Goal: Task Accomplishment & Management: Use online tool/utility

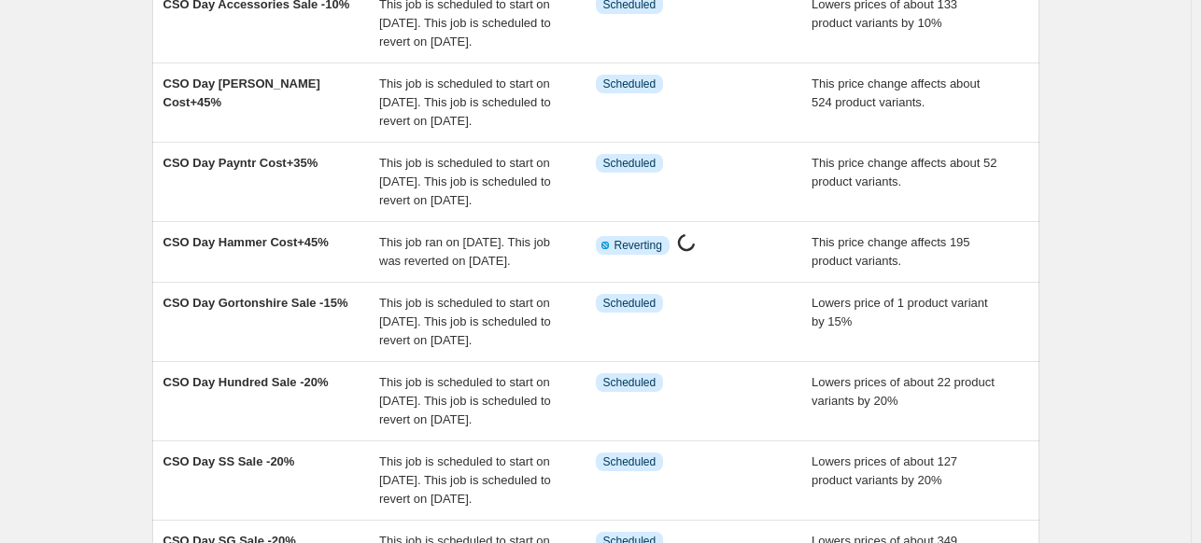
scroll to position [235, 0]
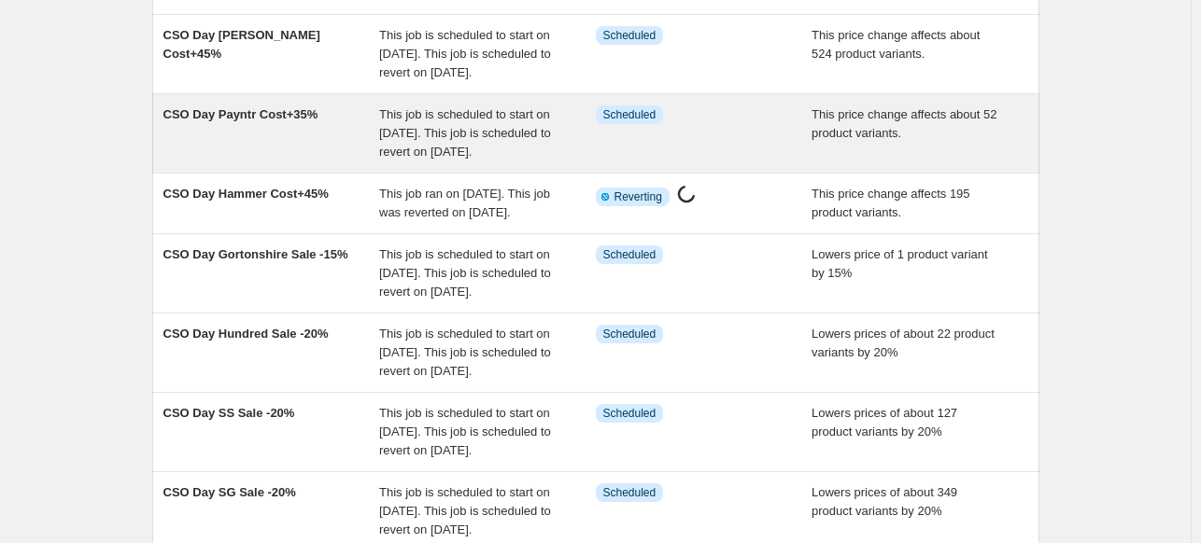
click at [452, 162] on div "This job is scheduled to start on [DATE]. This job is scheduled to revert on [D…" at bounding box center [487, 134] width 217 height 56
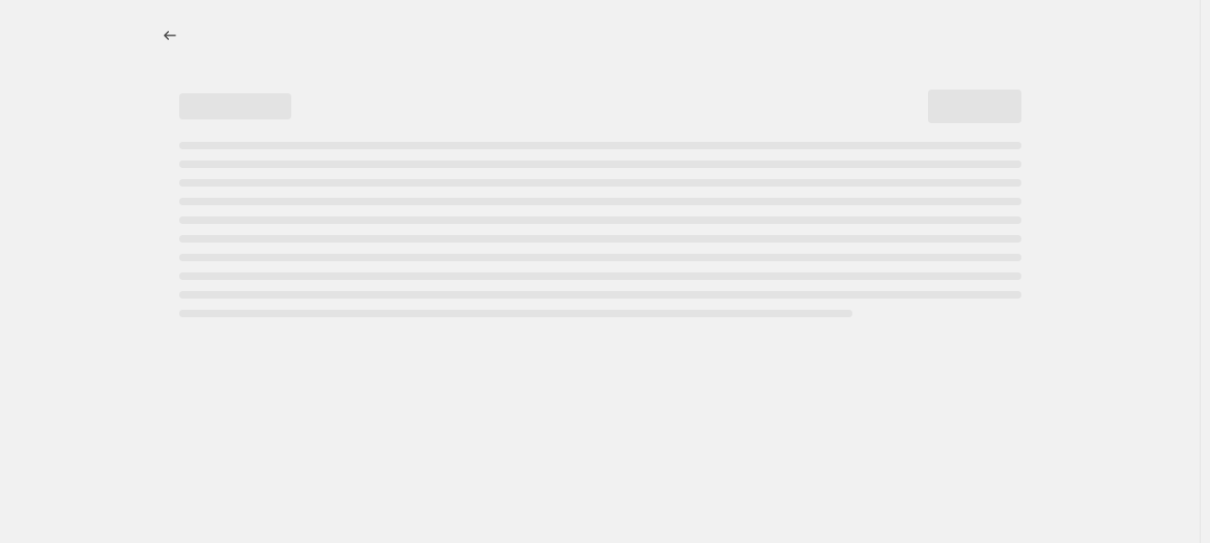
select select "pc"
select select "no_change"
select select "inventory_quantity"
select select ">"
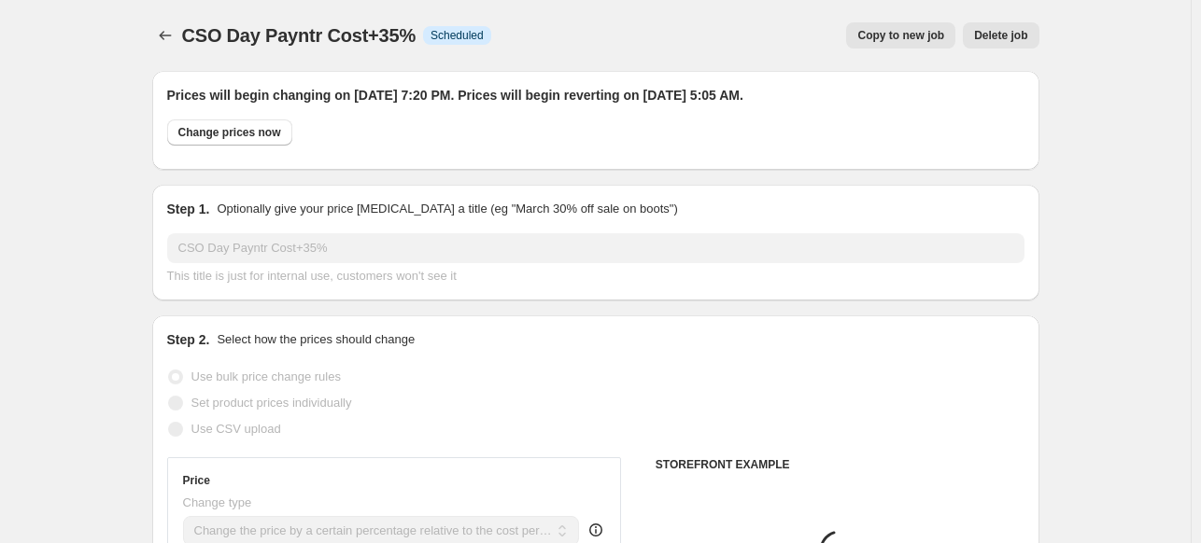
select select "vendor"
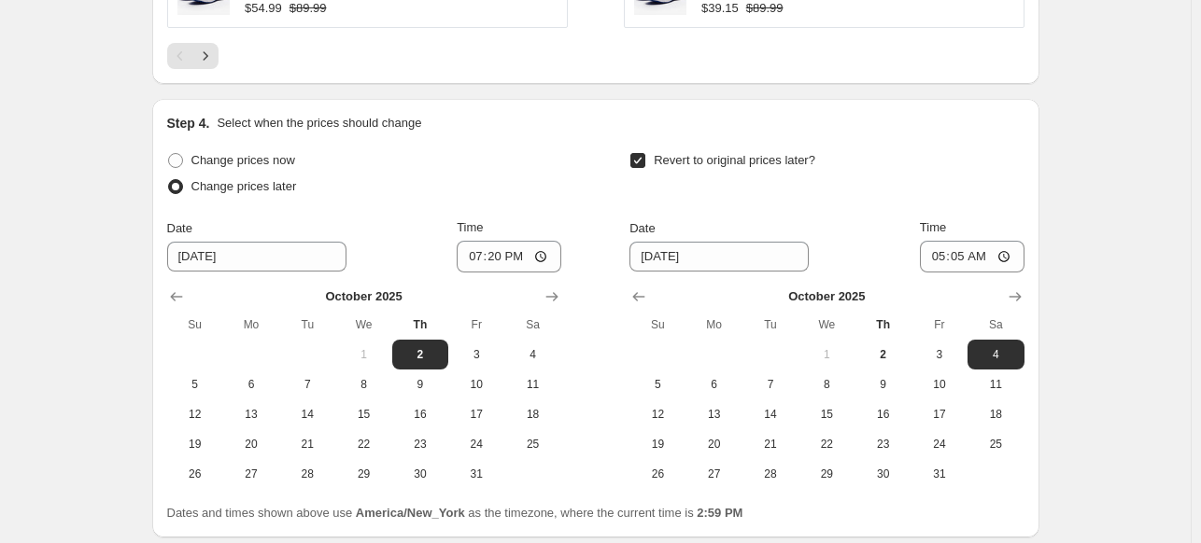
scroll to position [1967, 0]
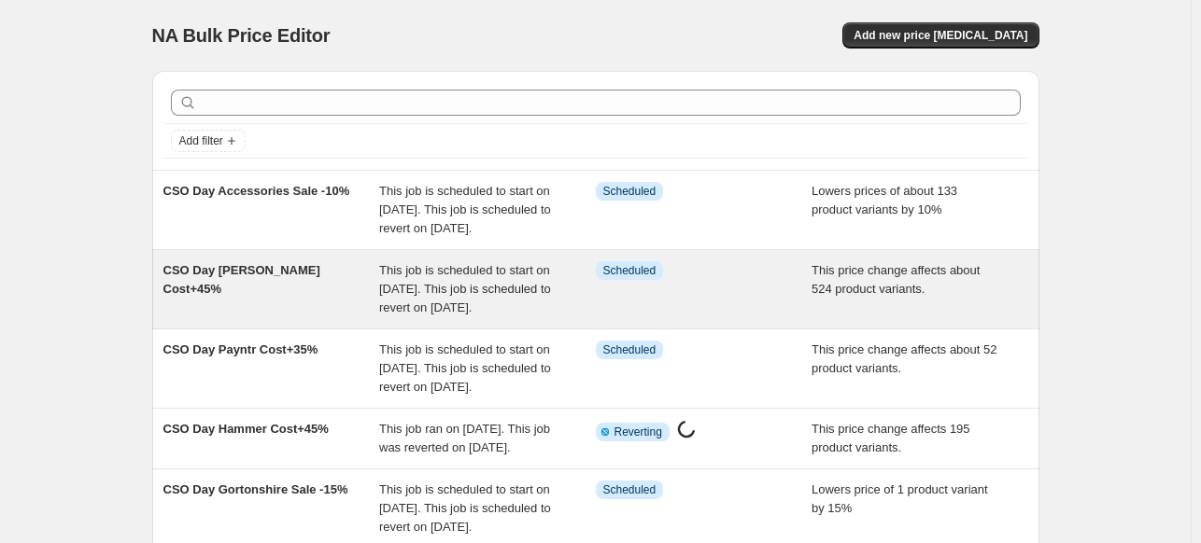
click at [512, 314] on span "This job is scheduled to start on [DATE]. This job is scheduled to revert on [D…" at bounding box center [465, 288] width 172 height 51
select select "pc"
select select "no_change"
select select "vendor"
select select "product_status"
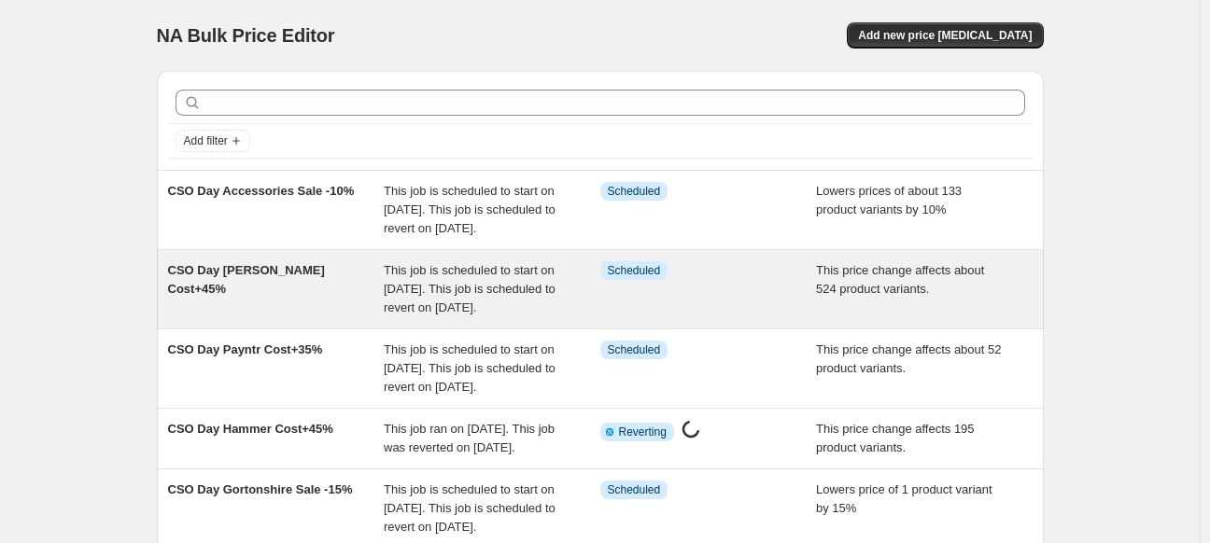
select select "inventory_quantity"
select select ">"
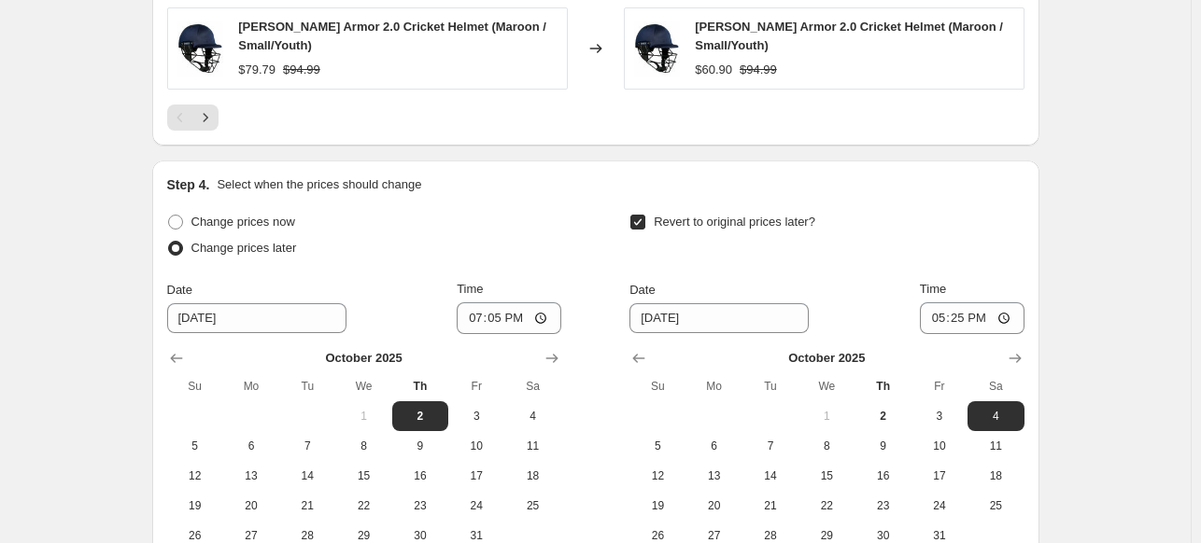
scroll to position [1929, 0]
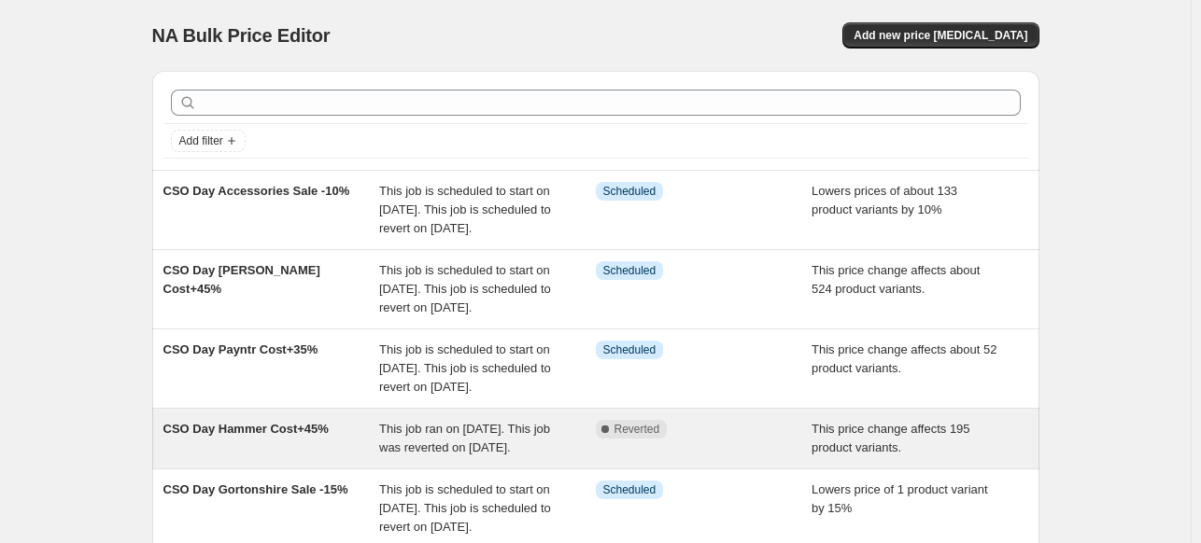
click at [478, 455] on span "This job ran on [DATE]. This job was reverted on [DATE]." at bounding box center [464, 438] width 171 height 33
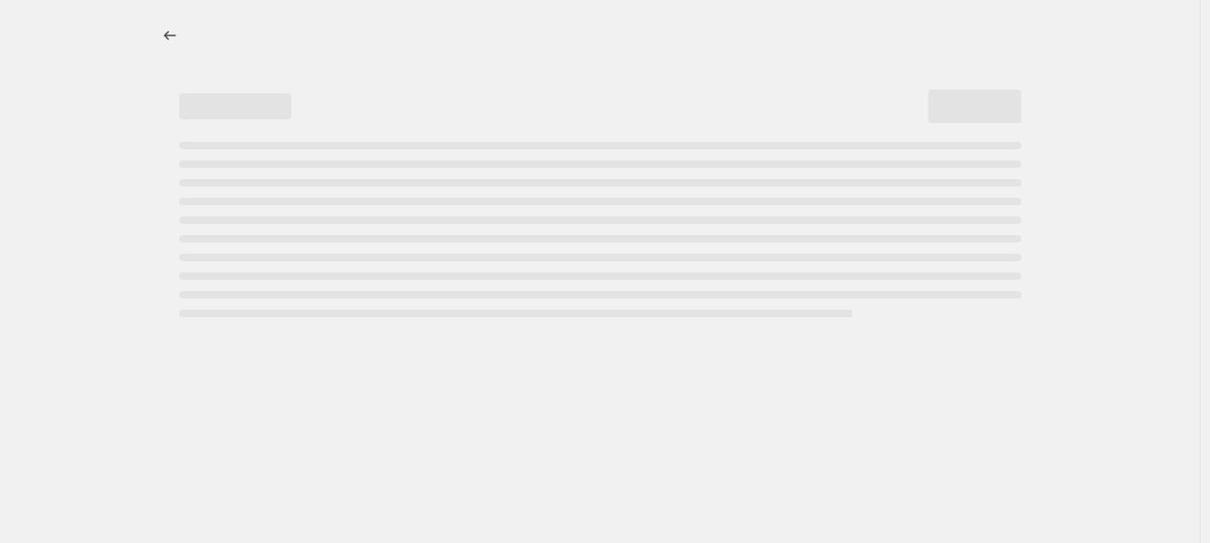
select select "pc"
select select "no_change"
select select "vendor"
select select "product_status"
select select "inventory_quantity"
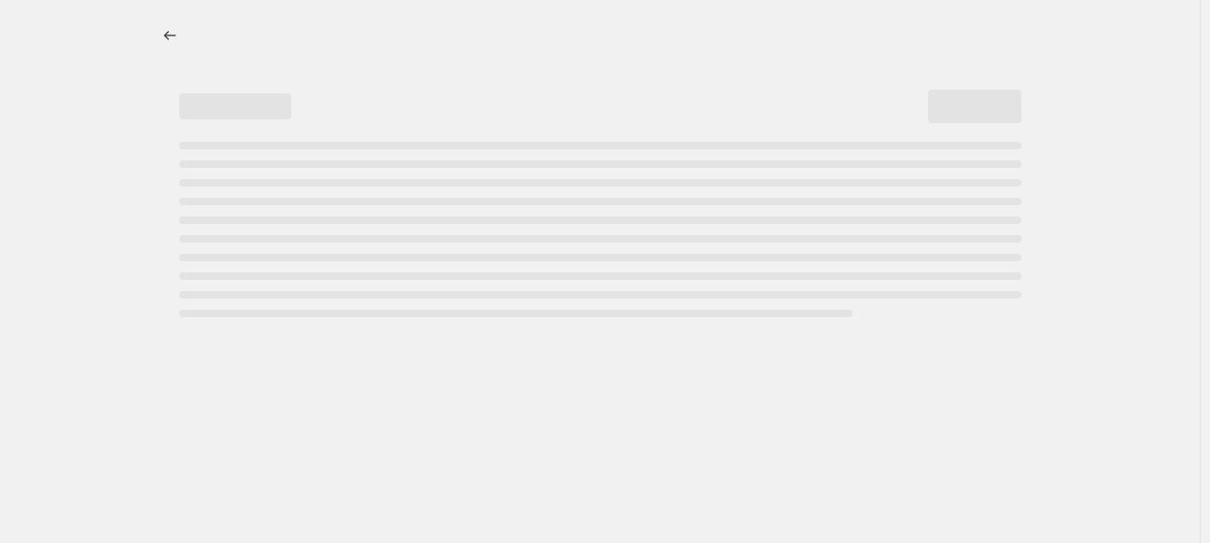
select select ">"
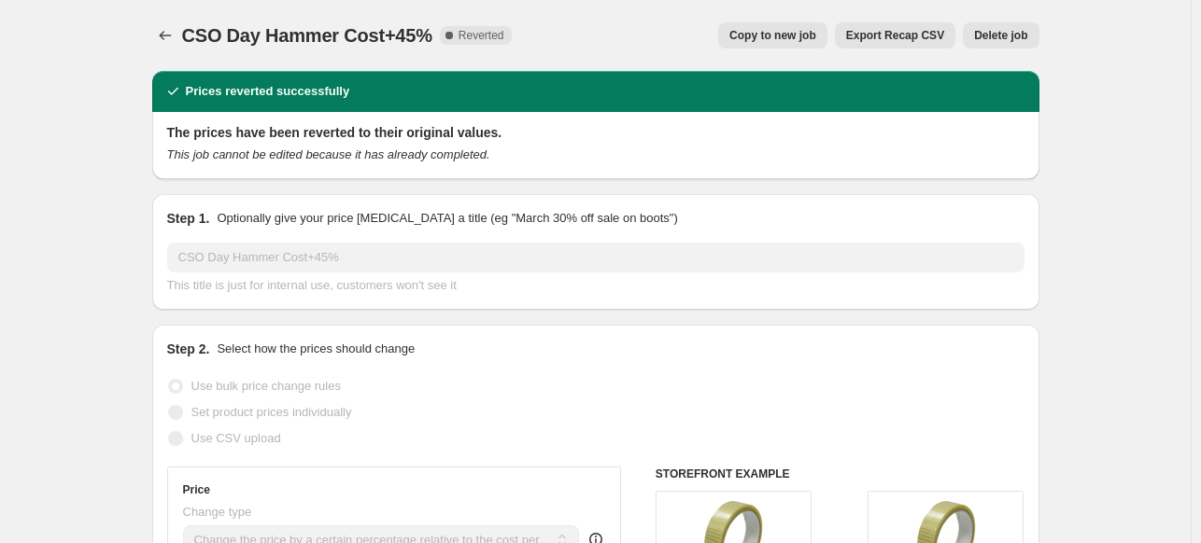
click at [778, 36] on span "Copy to new job" at bounding box center [772, 35] width 87 height 15
select select "pc"
select select "no_change"
select select "vendor"
select select "product_status"
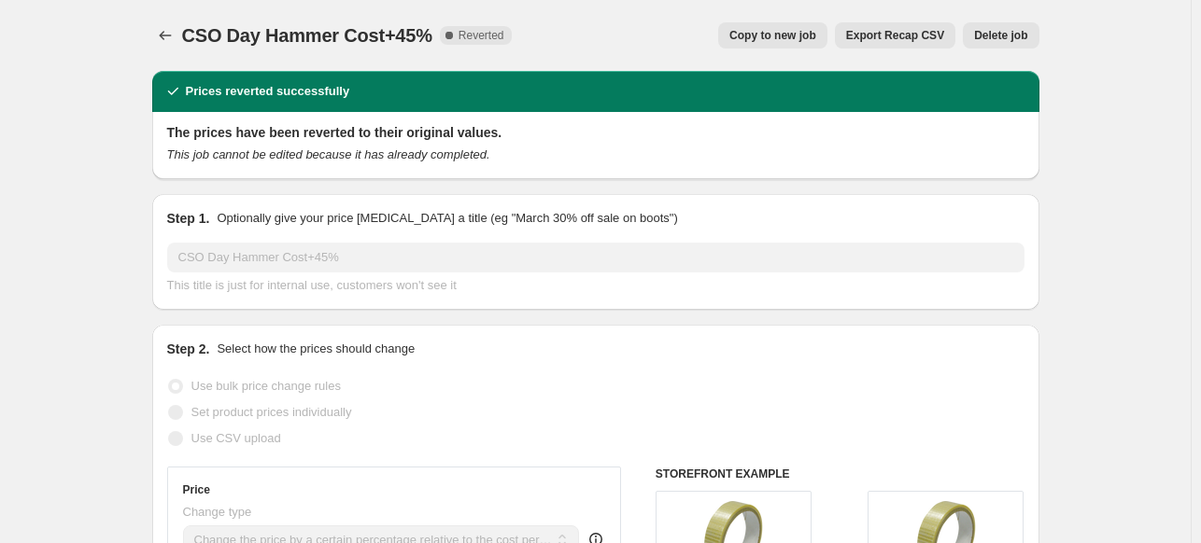
select select "inventory_quantity"
select select ">"
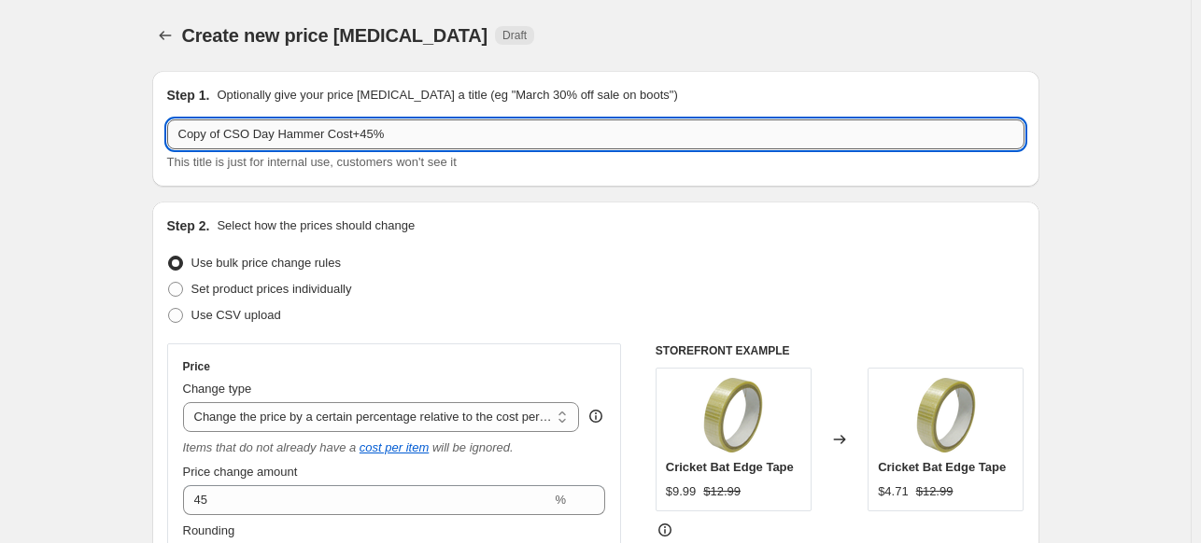
click at [228, 137] on input "Copy of CSO Day Hammer Cost+45%" at bounding box center [595, 135] width 857 height 30
click at [363, 141] on input "CSO Day Hammer Cost+45%" at bounding box center [595, 135] width 857 height 30
click at [232, 139] on input "CSO Day Hammer Cost+45%" at bounding box center [595, 135] width 857 height 30
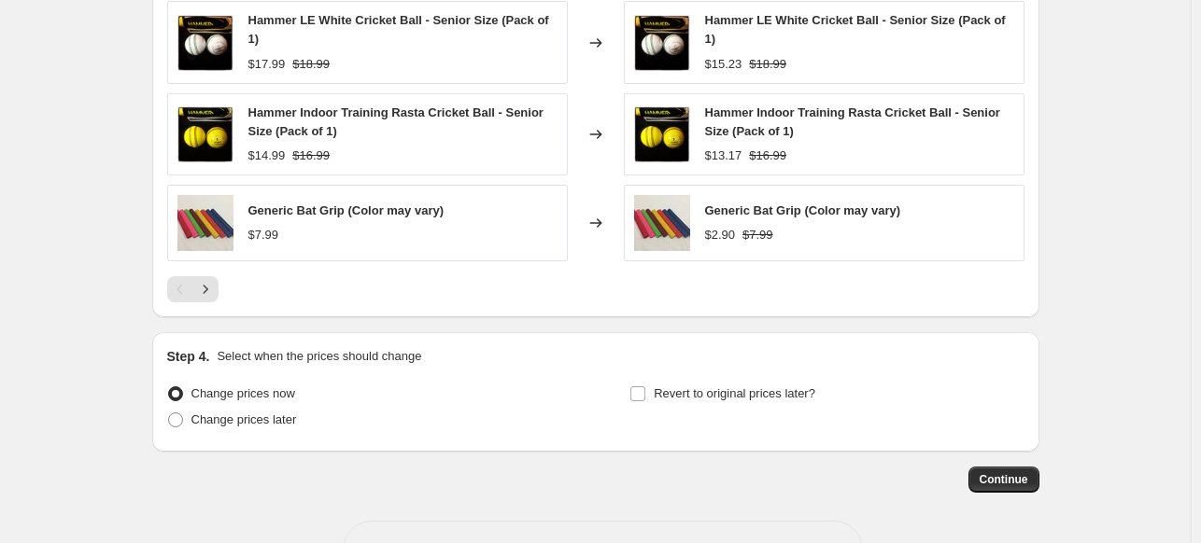
scroll to position [1644, 0]
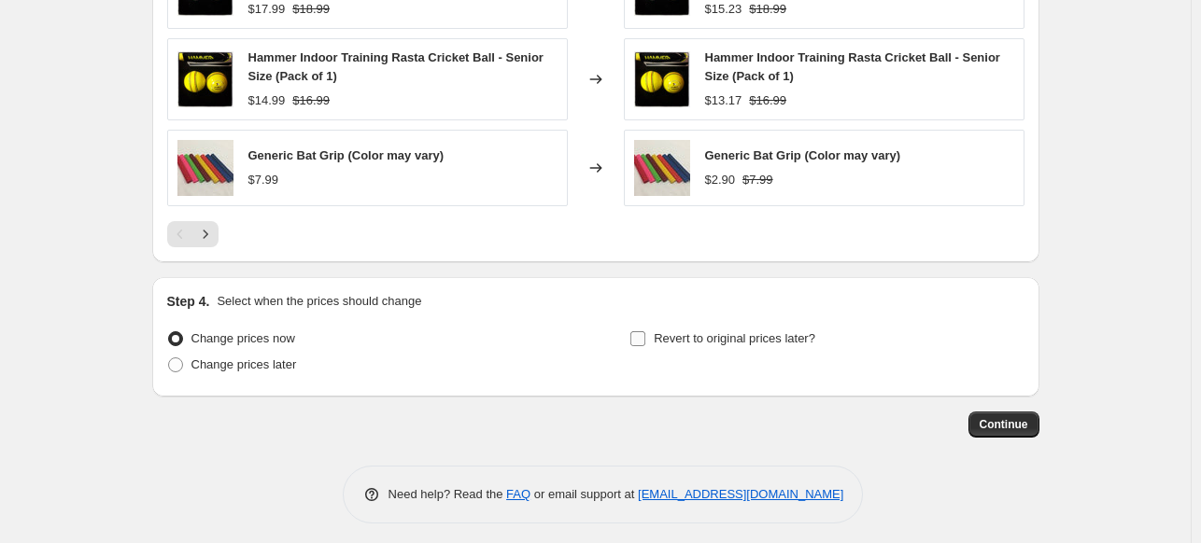
type input "CSO Day sale Hammer Cost+45%"
click at [782, 333] on span "Revert to original prices later?" at bounding box center [735, 339] width 162 height 14
click at [645, 333] on input "Revert to original prices later?" at bounding box center [637, 339] width 15 height 15
checkbox input "true"
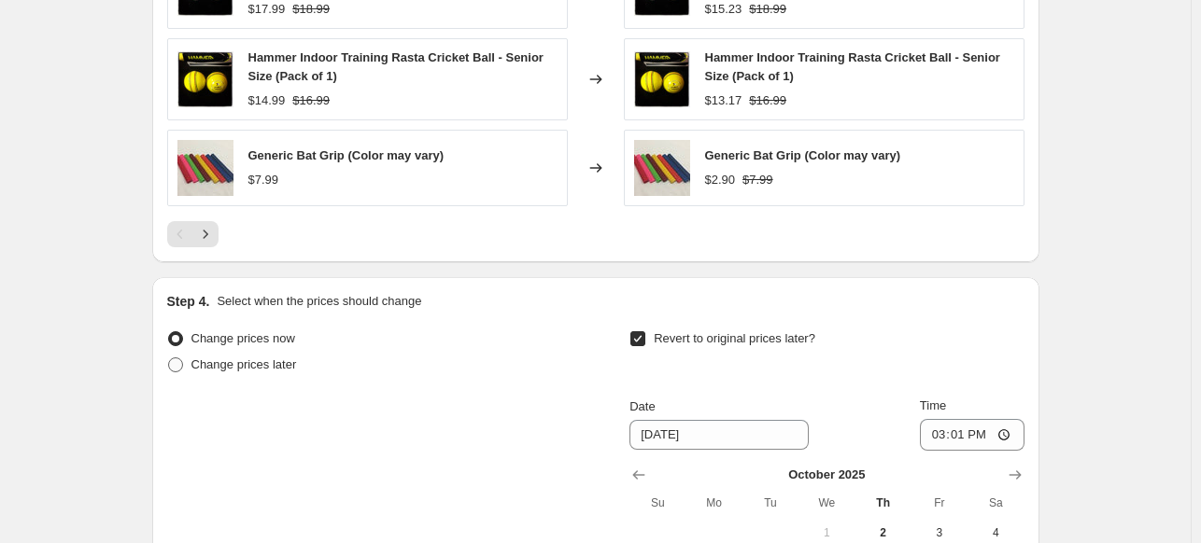
click at [269, 359] on span "Change prices later" at bounding box center [244, 365] width 106 height 14
click at [169, 359] on input "Change prices later" at bounding box center [168, 358] width 1 height 1
radio input "true"
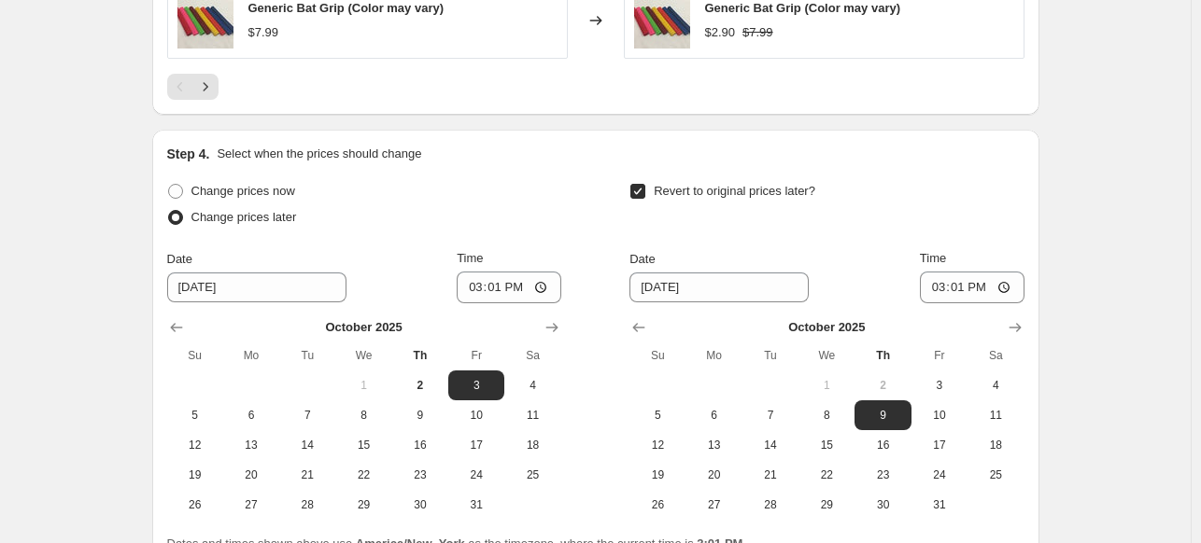
scroll to position [1793, 0]
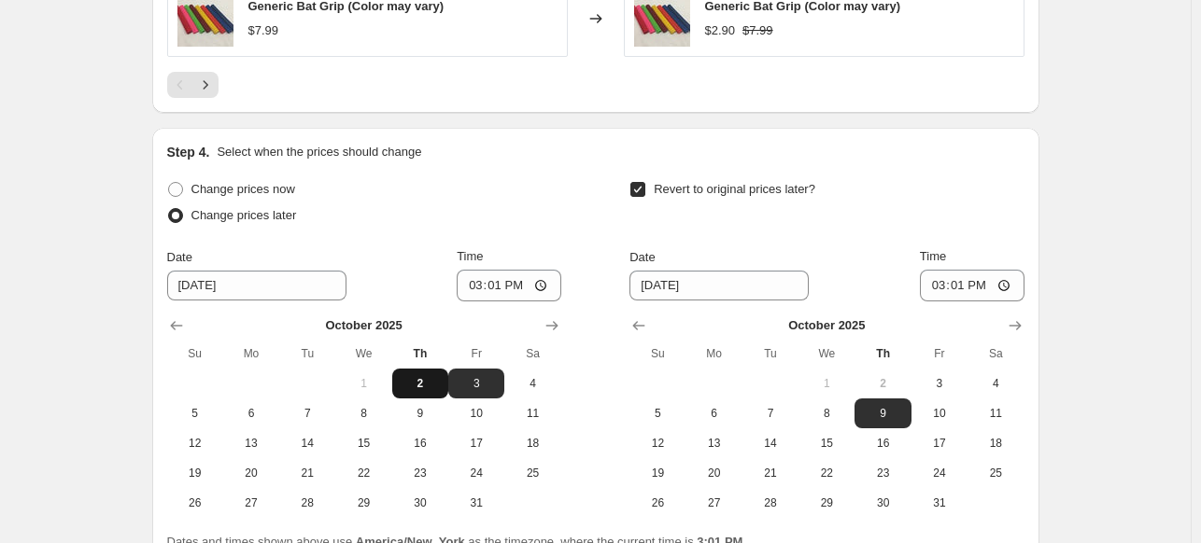
click at [423, 376] on span "2" at bounding box center [420, 383] width 41 height 15
type input "[DATE]"
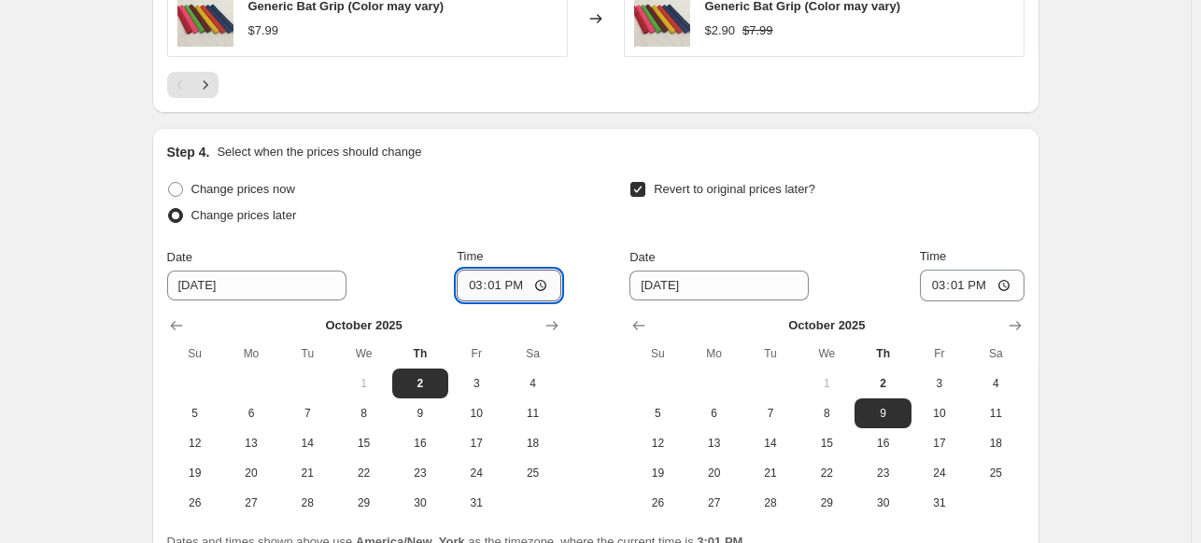
click at [484, 277] on input "15:01" at bounding box center [509, 286] width 105 height 32
type input "19:01"
click at [997, 376] on span "4" at bounding box center [995, 383] width 41 height 15
type input "[DATE]"
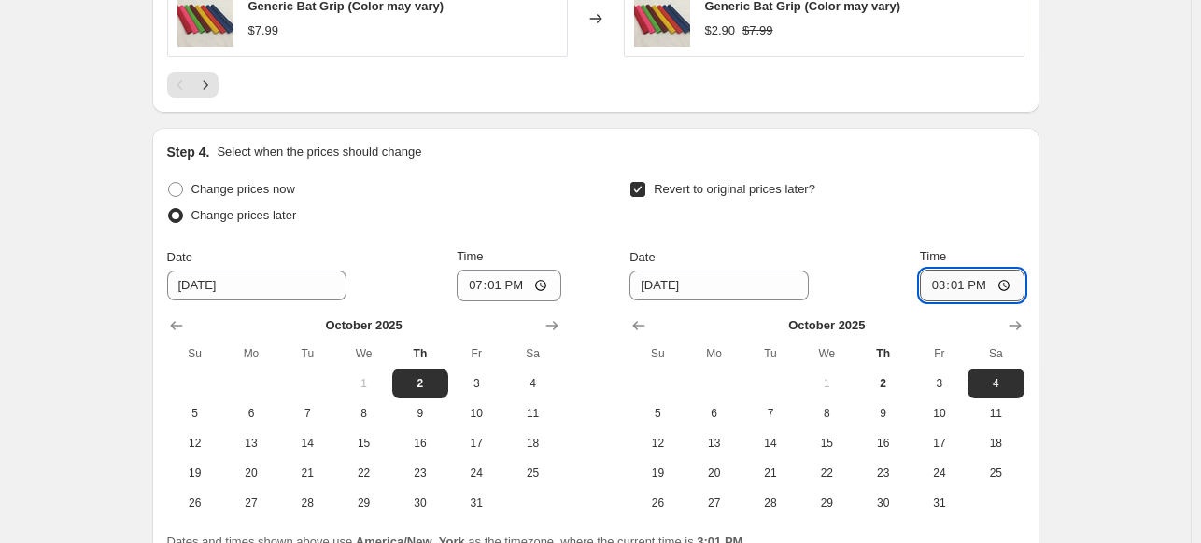
click at [940, 283] on input "15:01" at bounding box center [972, 286] width 105 height 32
type input "05:35"
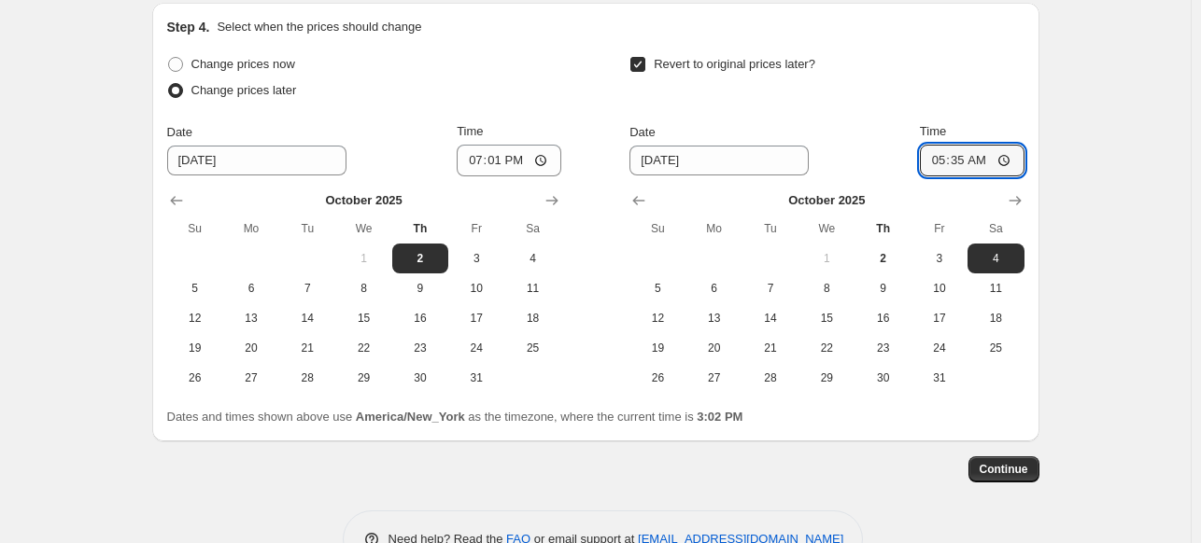
scroll to position [1963, 0]
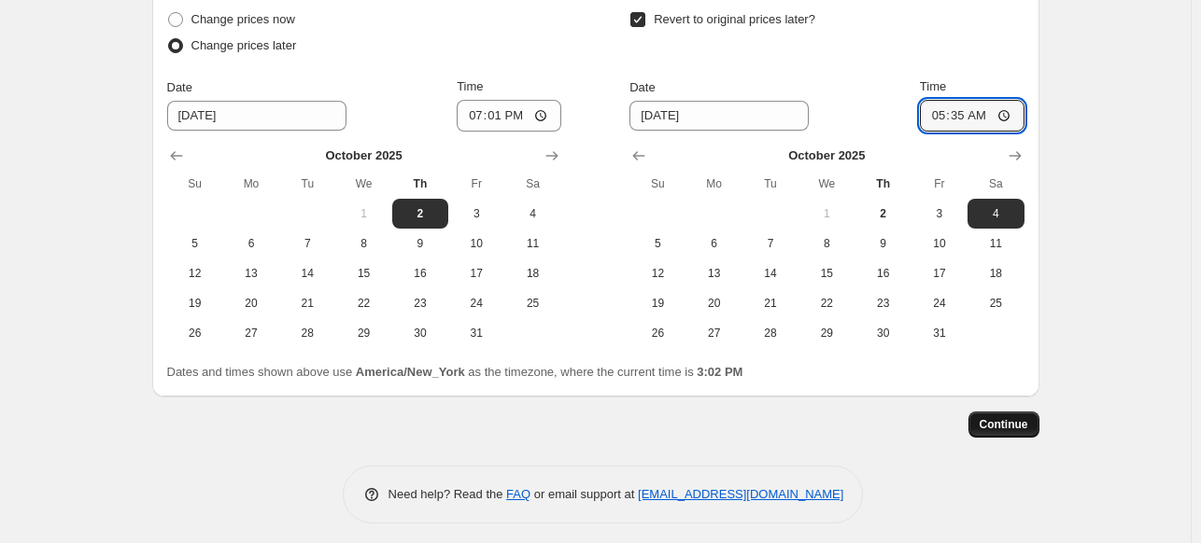
click at [1015, 419] on span "Continue" at bounding box center [1004, 424] width 49 height 15
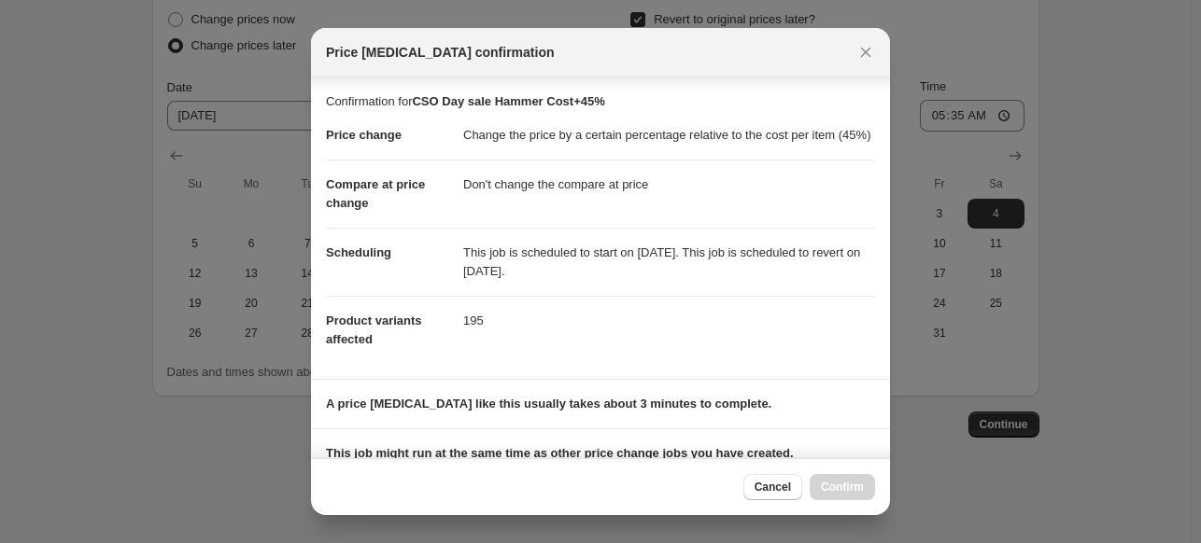
scroll to position [255, 0]
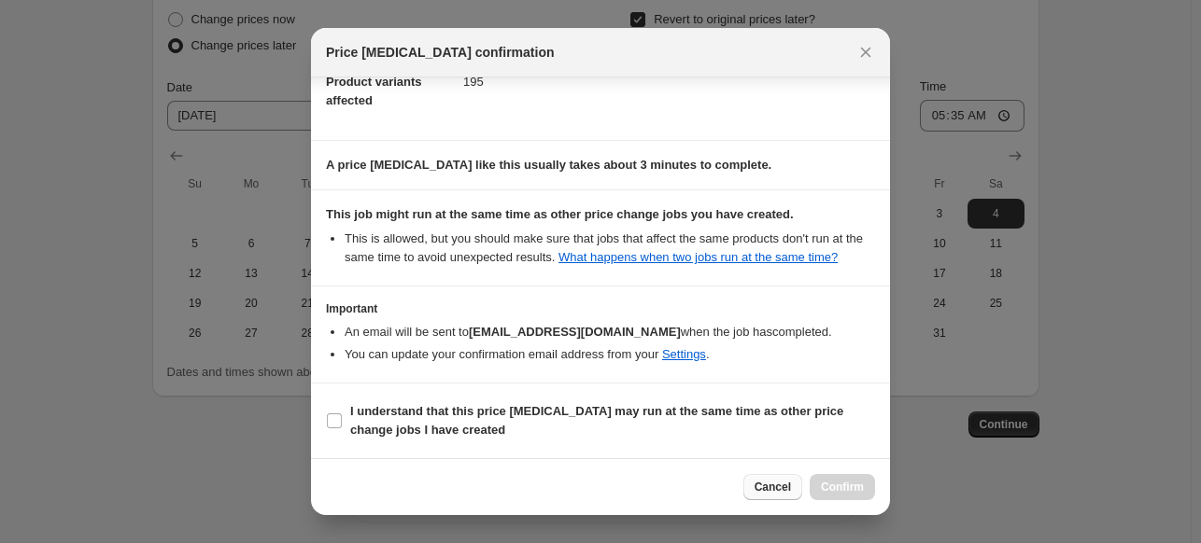
click at [774, 489] on span "Cancel" at bounding box center [773, 487] width 36 height 15
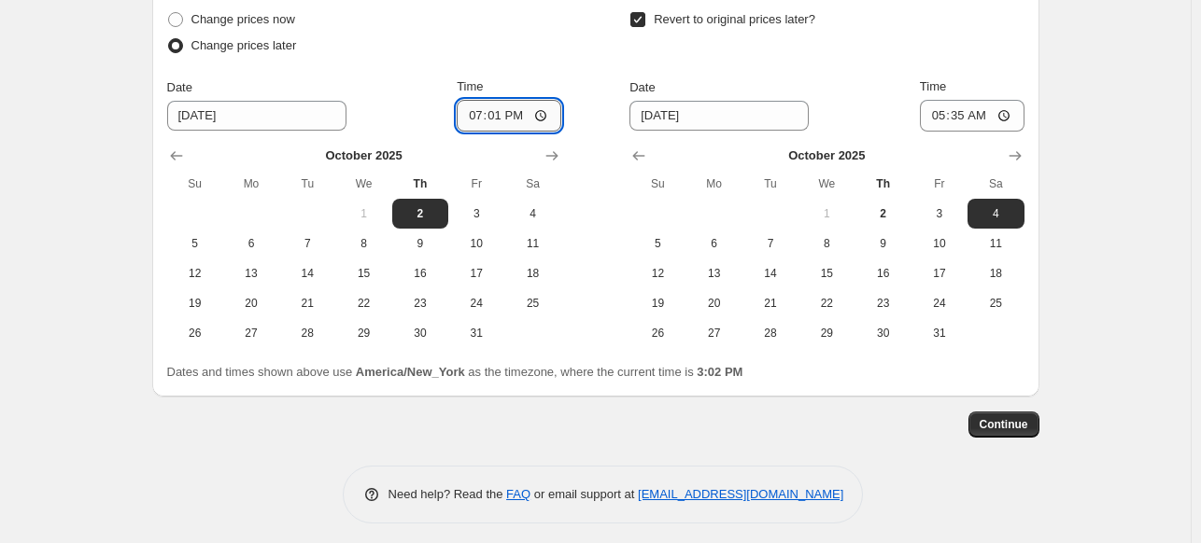
click at [501, 111] on input "19:01" at bounding box center [509, 116] width 105 height 32
type input "19:10"
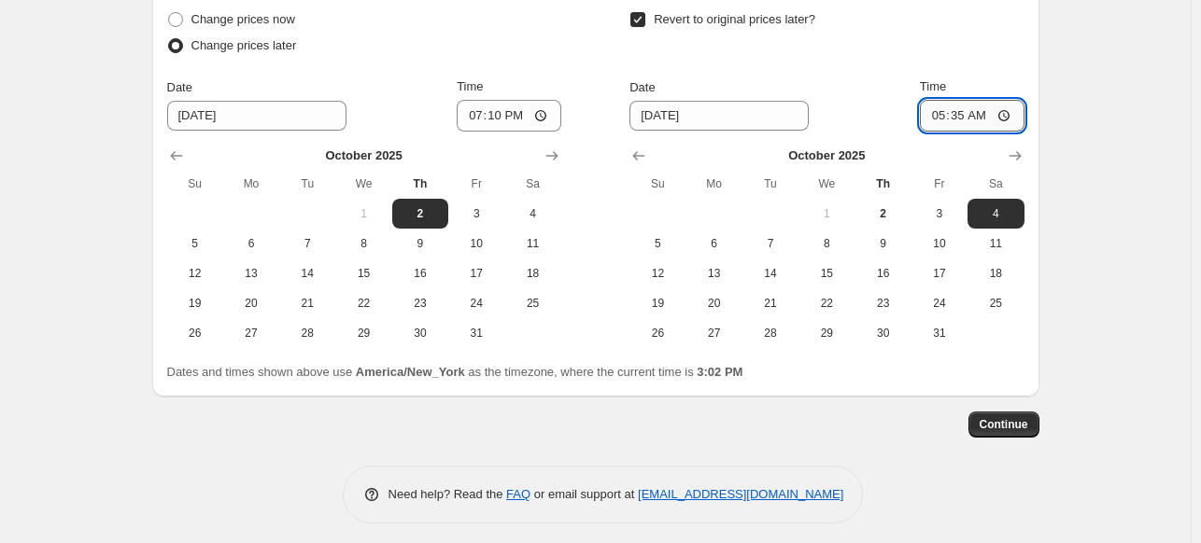
click at [960, 115] on input "05:35" at bounding box center [972, 116] width 105 height 32
type input "05:45"
click at [1013, 419] on span "Continue" at bounding box center [1004, 424] width 49 height 15
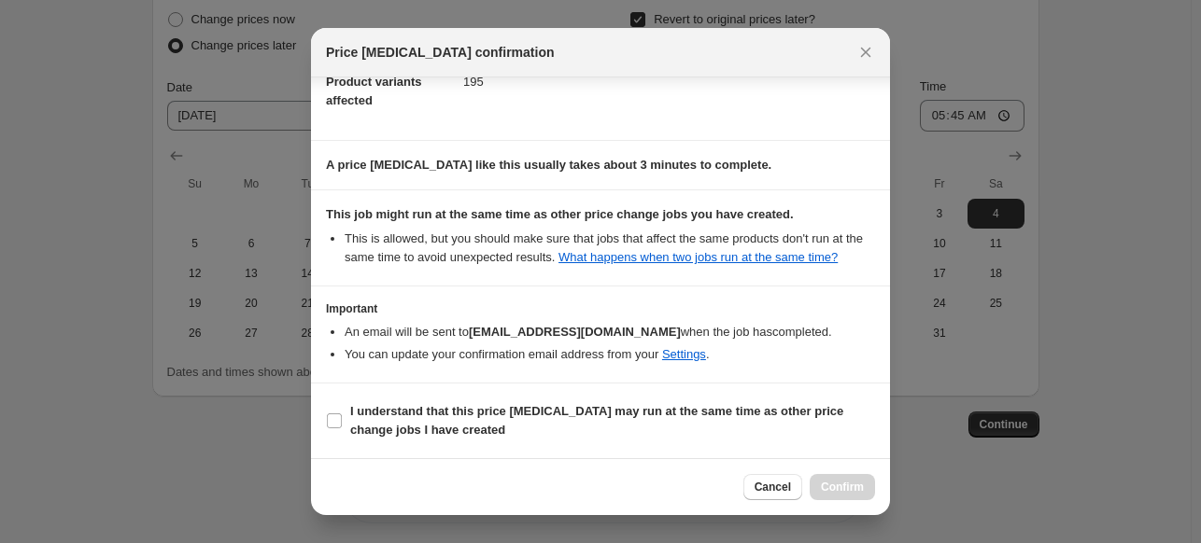
scroll to position [255, 0]
click at [777, 494] on span "Cancel" at bounding box center [773, 487] width 36 height 15
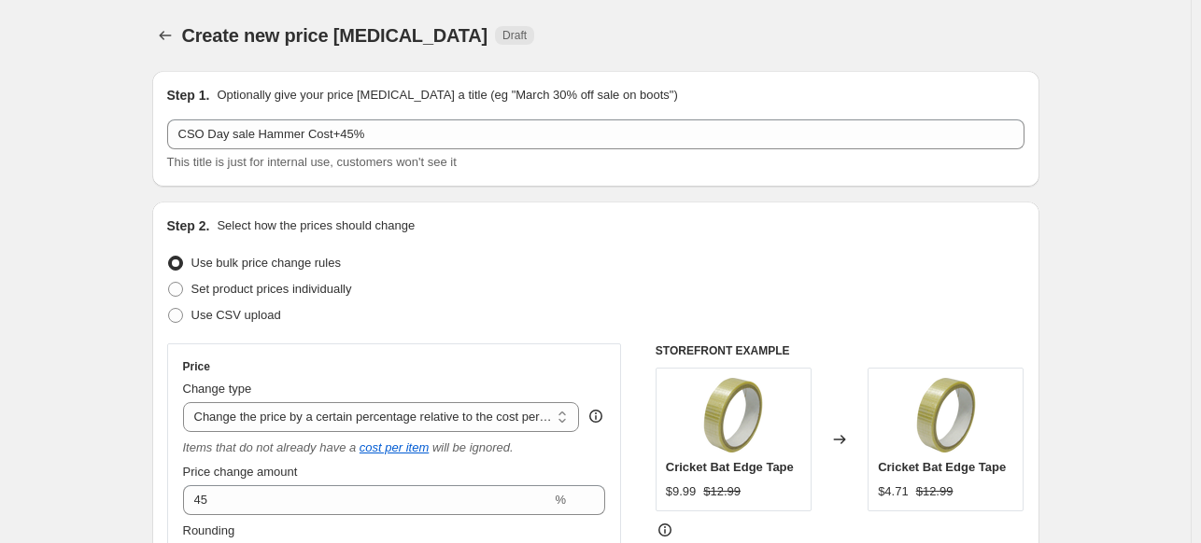
scroll to position [1963, 0]
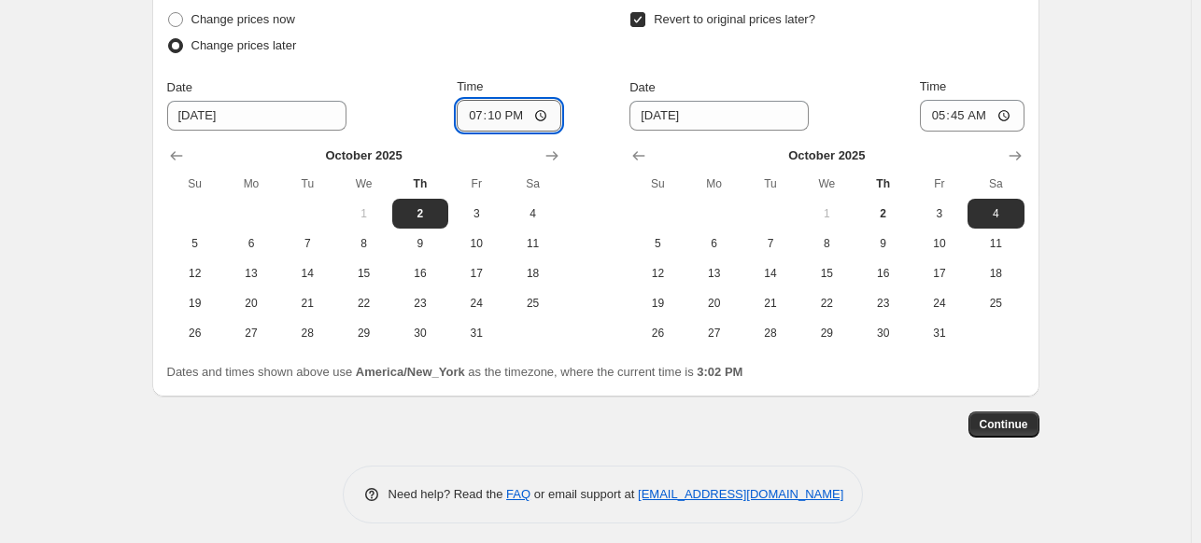
click at [497, 112] on input "19:10" at bounding box center [509, 116] width 105 height 32
click at [497, 112] on input "19:20" at bounding box center [509, 116] width 105 height 32
type input "19:35"
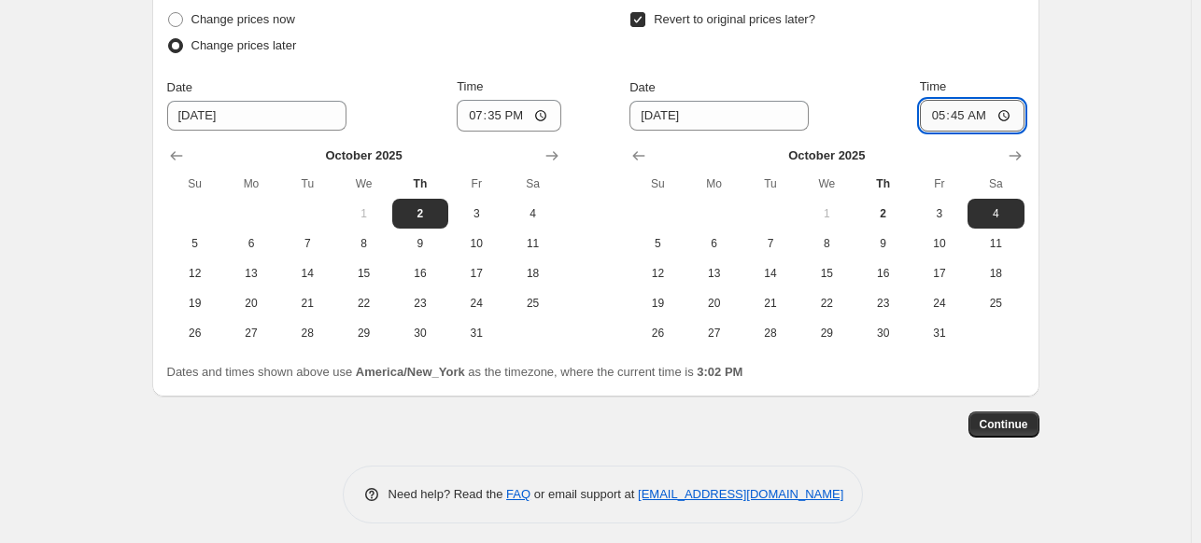
click at [957, 109] on input "05:45" at bounding box center [972, 116] width 105 height 32
type input "05:16"
click at [1017, 421] on span "Continue" at bounding box center [1004, 424] width 49 height 15
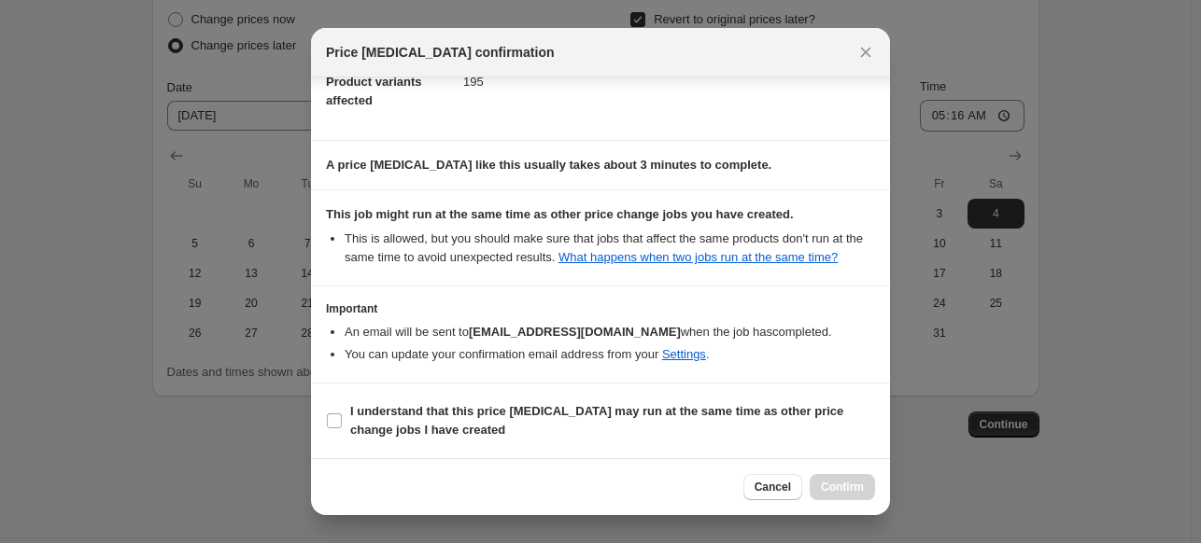
scroll to position [254, 0]
click at [619, 416] on b "I understand that this price [MEDICAL_DATA] may run at the same time as other p…" at bounding box center [596, 420] width 493 height 33
click at [342, 416] on input "I understand that this price [MEDICAL_DATA] may run at the same time as other p…" at bounding box center [334, 421] width 15 height 15
checkbox input "true"
click at [855, 496] on button "Confirm" at bounding box center [842, 487] width 65 height 26
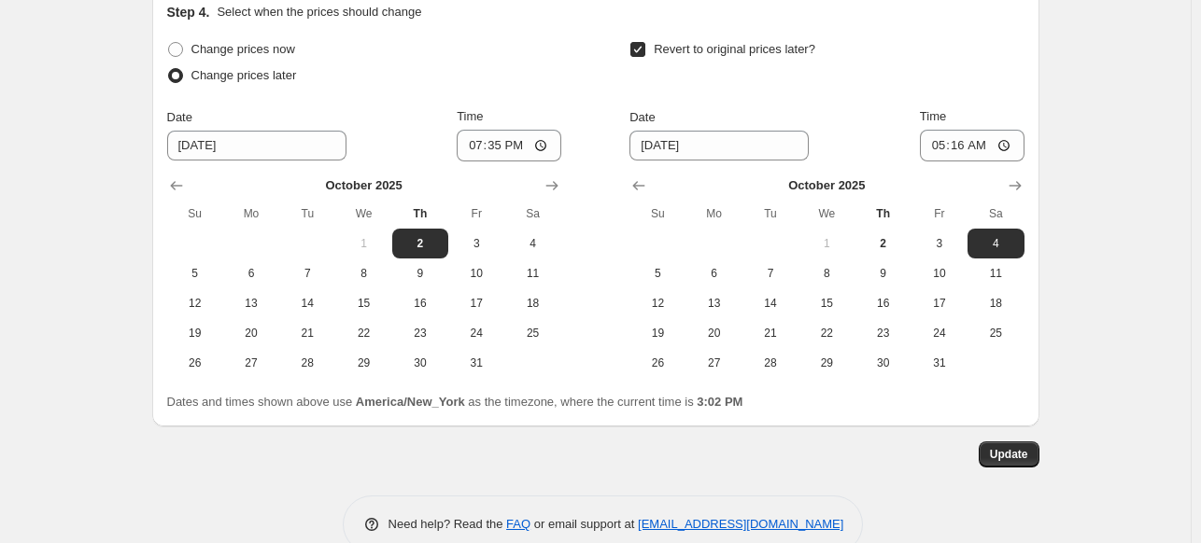
scroll to position [2077, 0]
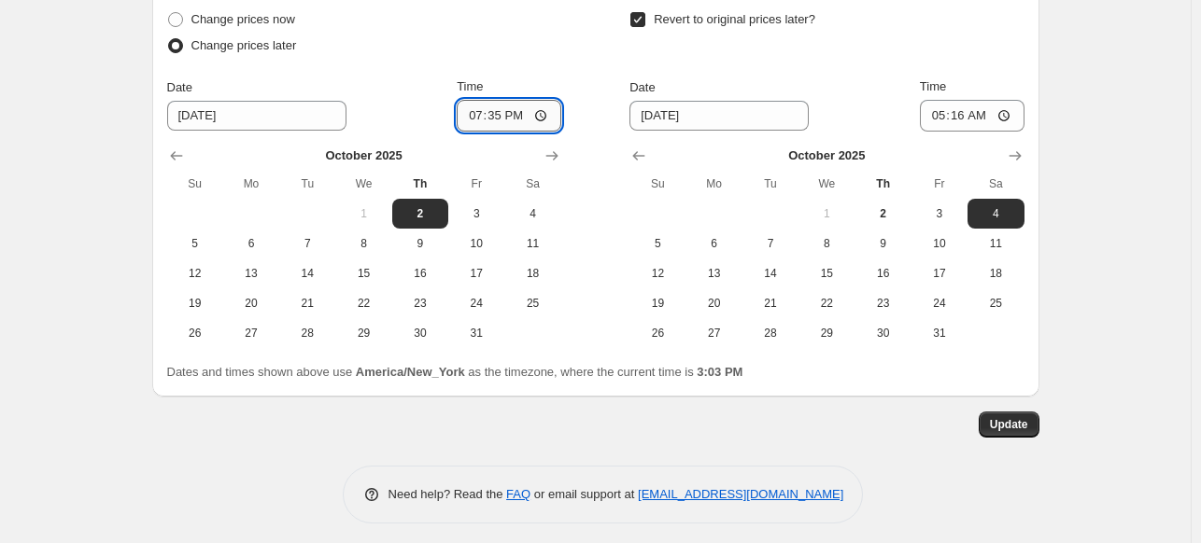
click at [511, 106] on input "19:35" at bounding box center [509, 116] width 105 height 32
click at [482, 111] on input "19:35" at bounding box center [509, 116] width 105 height 32
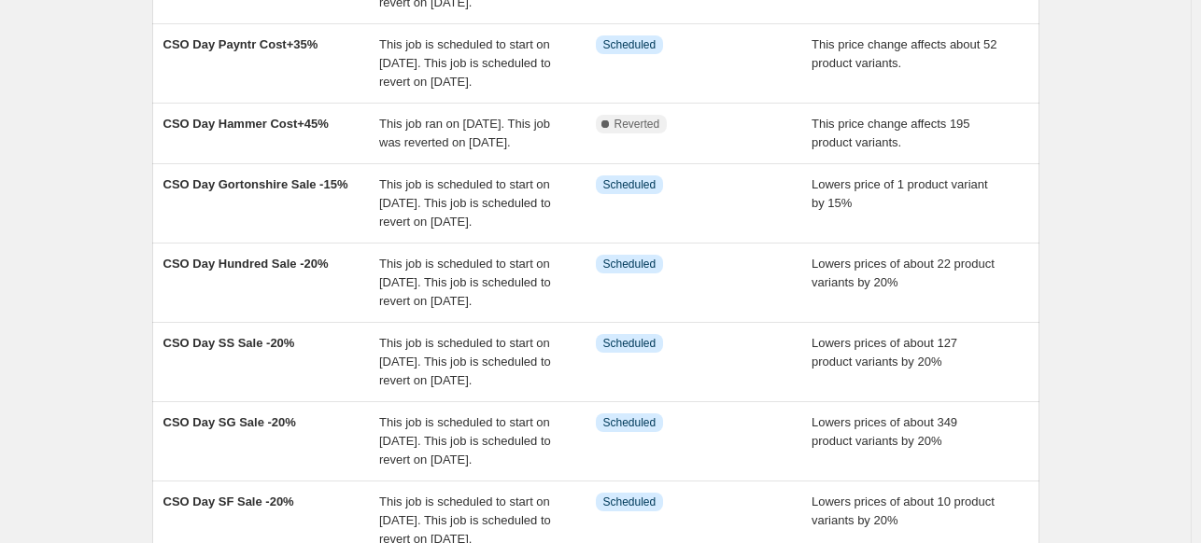
scroll to position [769, 0]
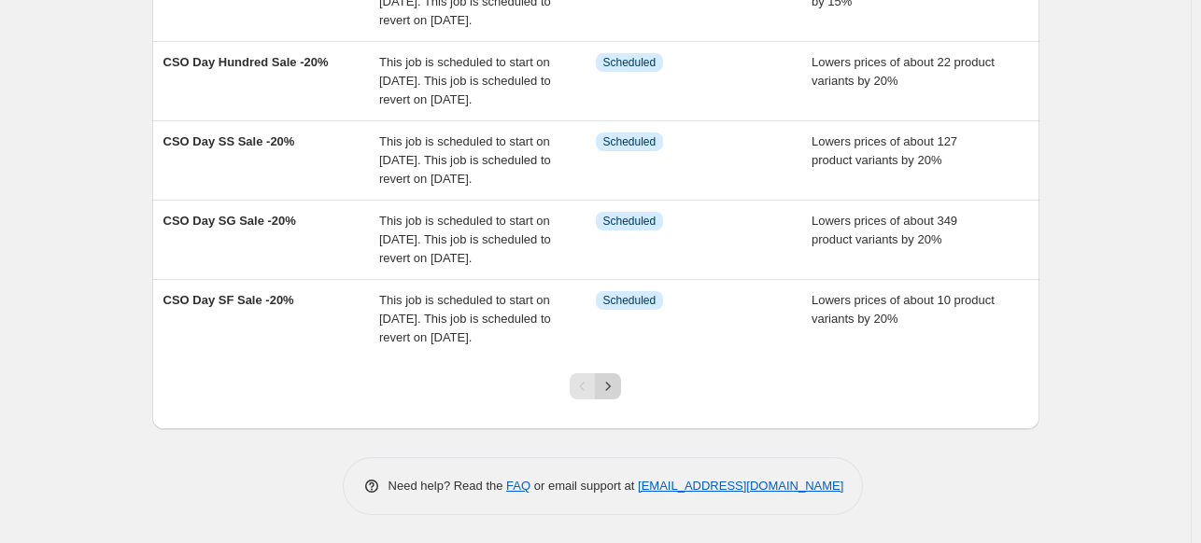
click at [613, 388] on icon "Next" at bounding box center [608, 386] width 19 height 19
